Goal: Information Seeking & Learning: Learn about a topic

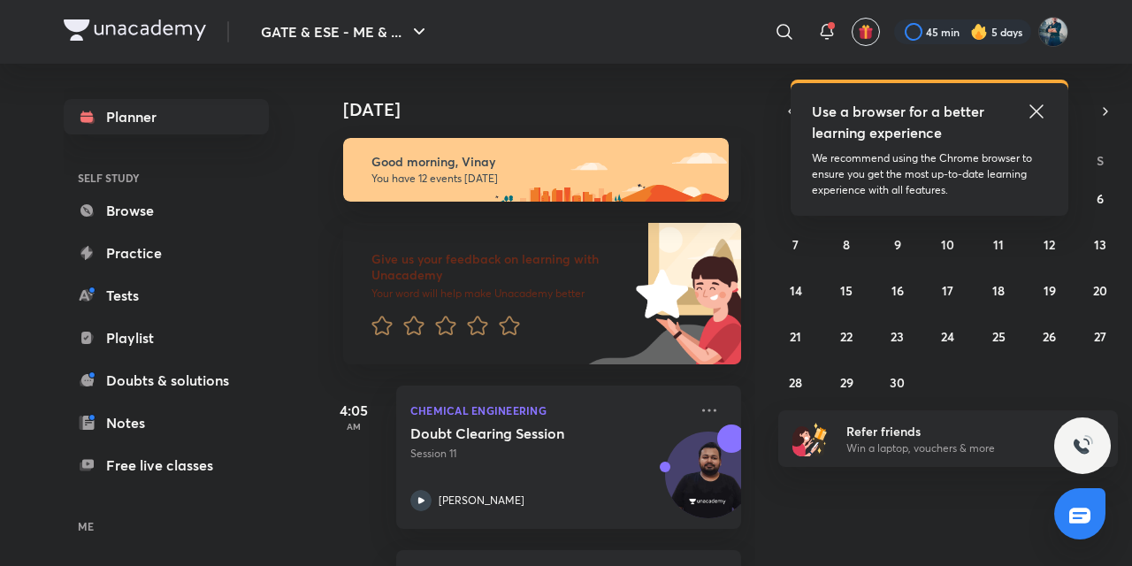
click at [1038, 108] on icon at bounding box center [1036, 111] width 21 height 21
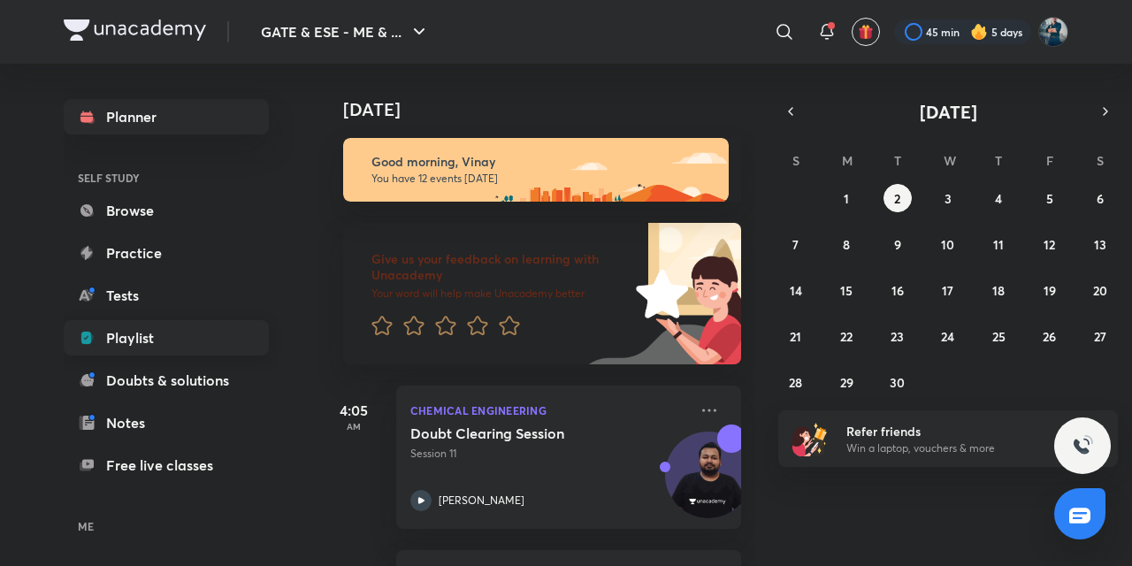
click at [136, 345] on link "Playlist" at bounding box center [166, 337] width 205 height 35
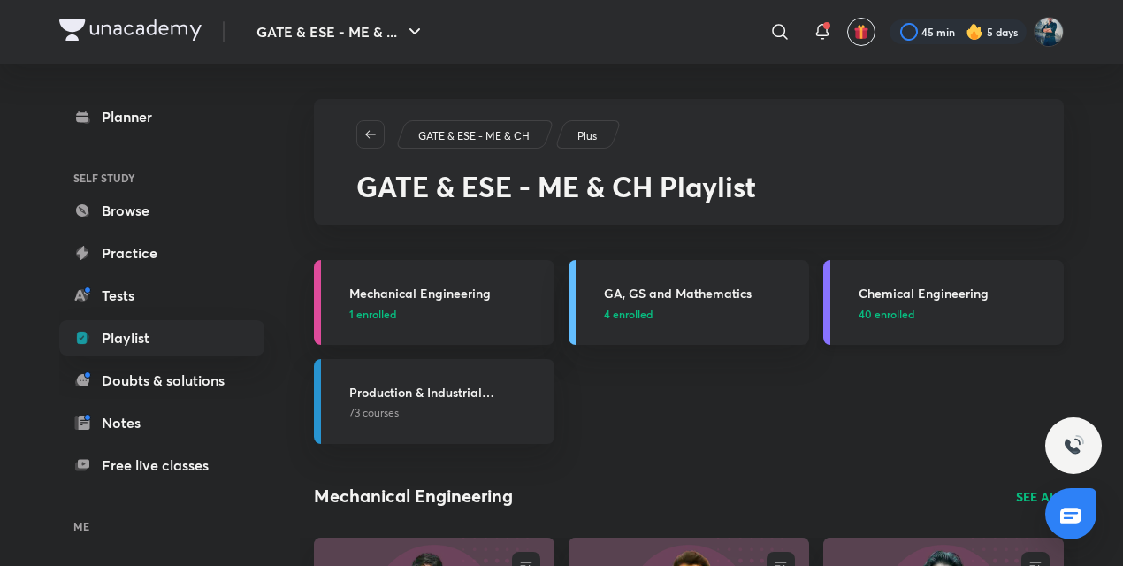
click at [909, 288] on h3 "Chemical Engineering" at bounding box center [955, 293] width 194 height 19
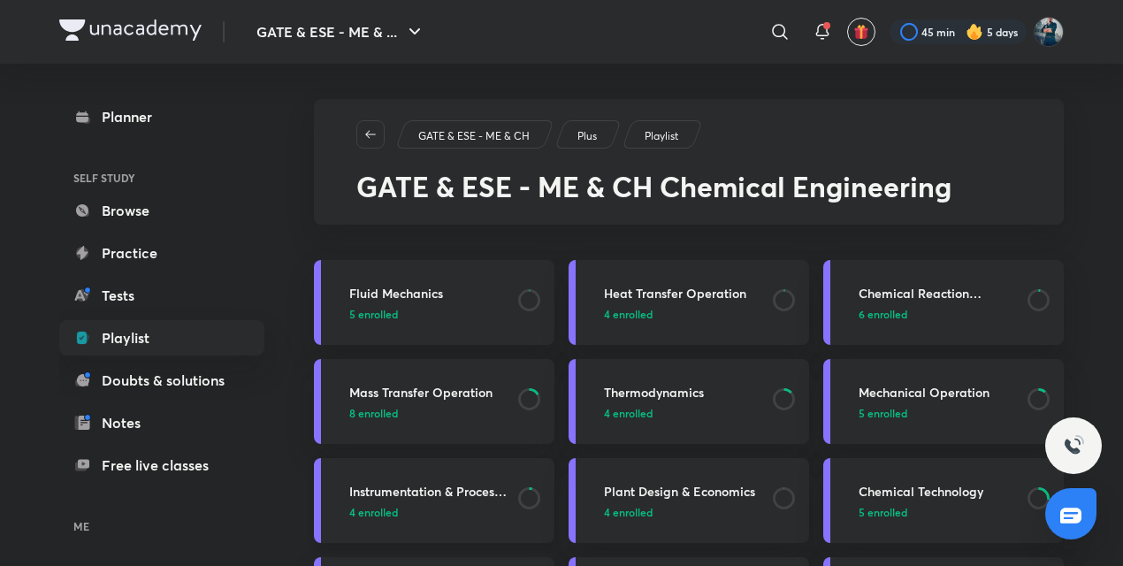
click at [394, 496] on h3 "Instrumentation & Process Control" at bounding box center [428, 491] width 158 height 19
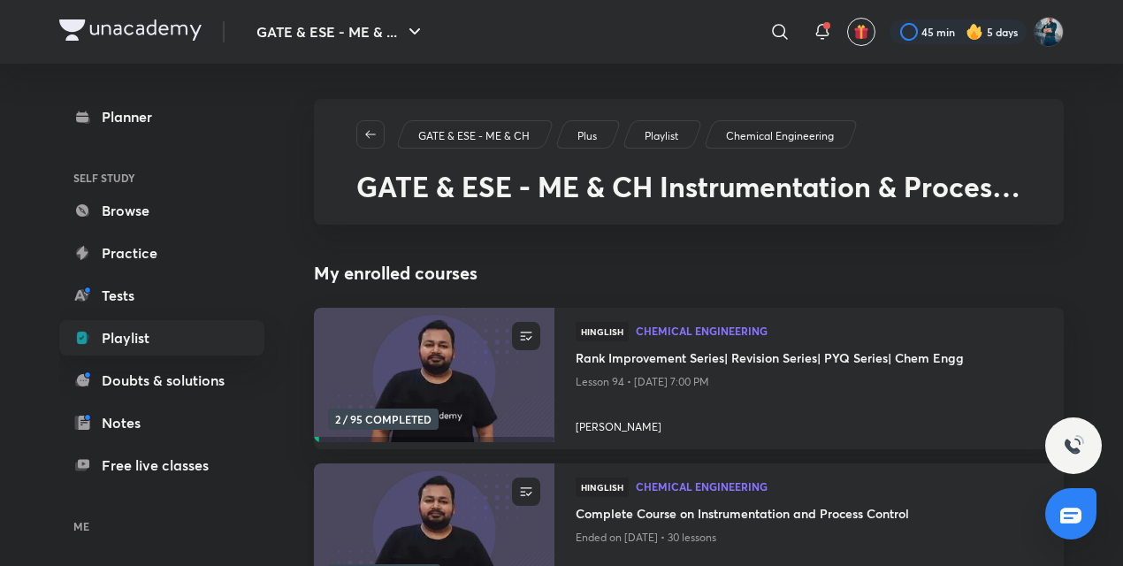
click at [623, 507] on h4 "Complete Course on Instrumentation and Process Control" at bounding box center [809, 515] width 467 height 22
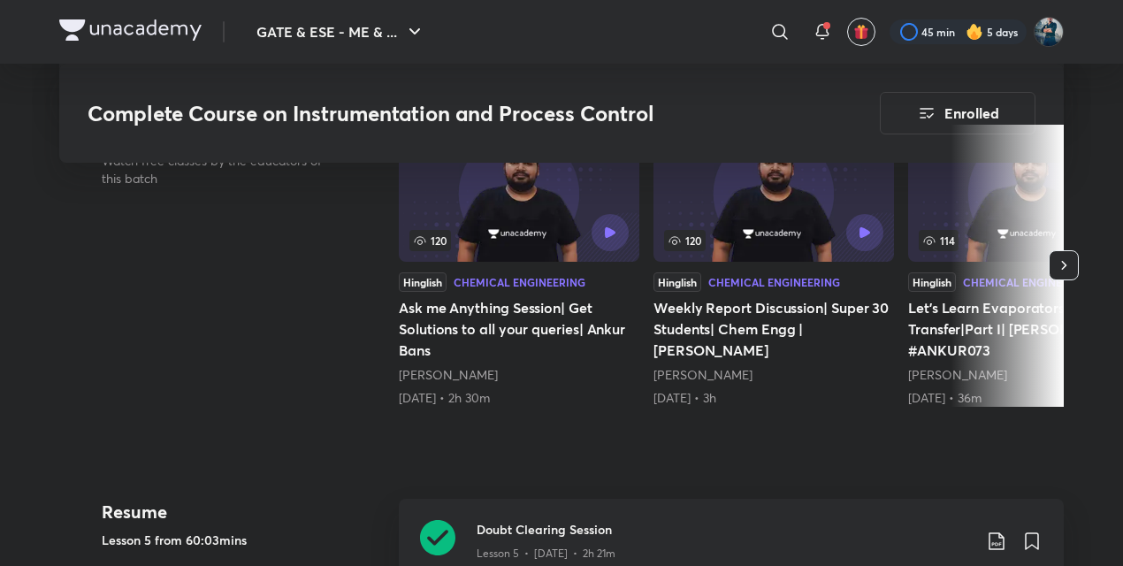
scroll to position [710, 0]
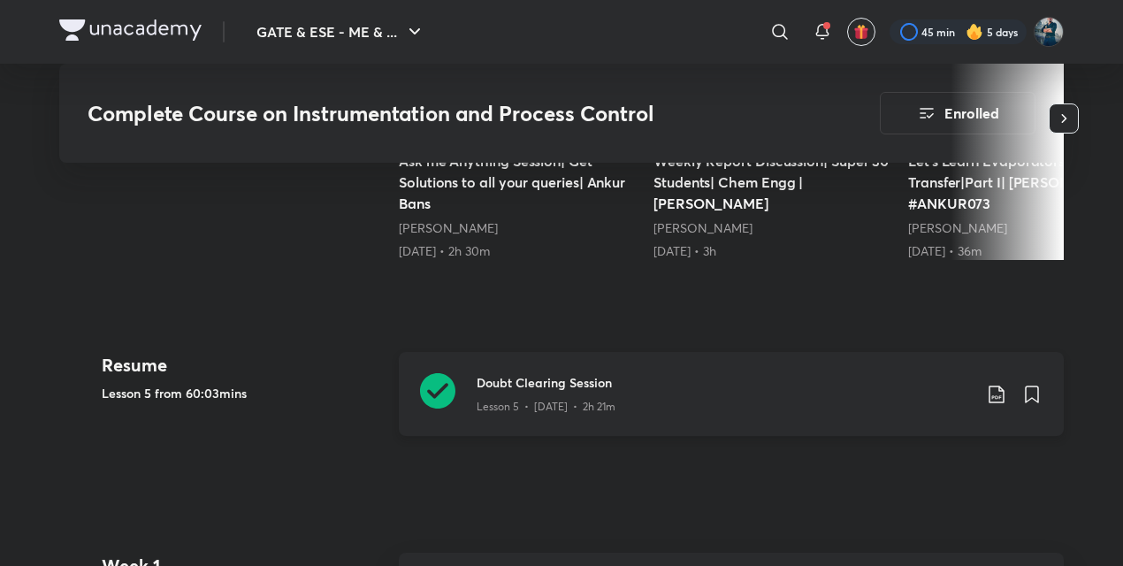
click at [484, 377] on h3 "Doubt Clearing Session" at bounding box center [724, 382] width 495 height 19
